Goal: Task Accomplishment & Management: Manage account settings

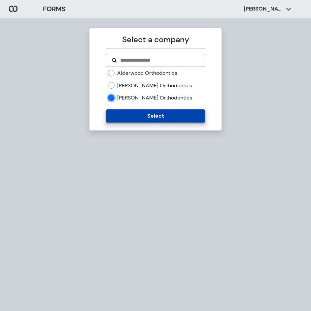
click at [148, 121] on button "Select" at bounding box center [155, 115] width 99 height 13
